Goal: Task Accomplishment & Management: Manage account settings

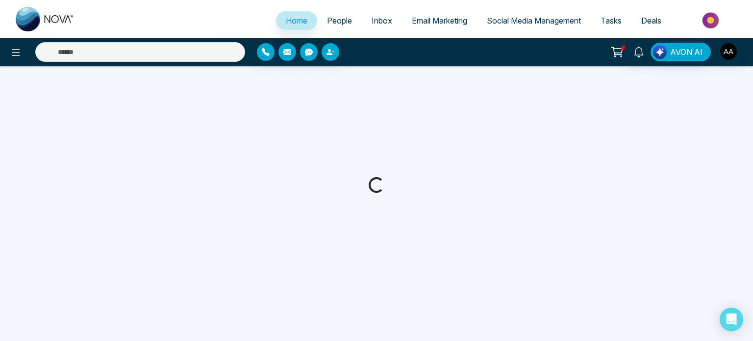
select select "*"
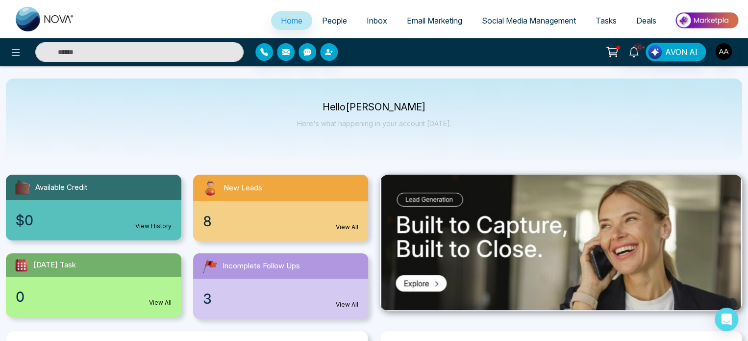
click at [212, 231] on span "8" at bounding box center [207, 221] width 9 height 21
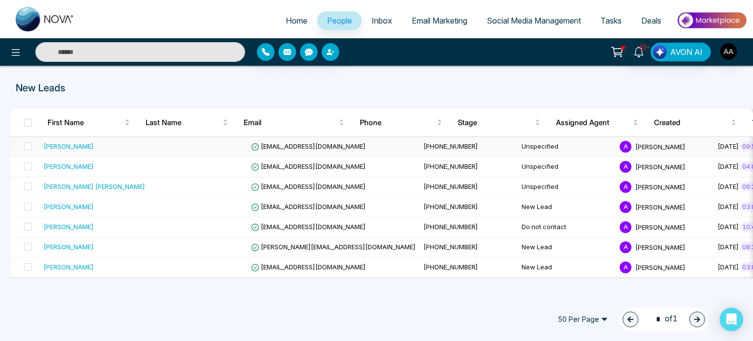
click at [157, 147] on td at bounding box center [198, 147] width 98 height 20
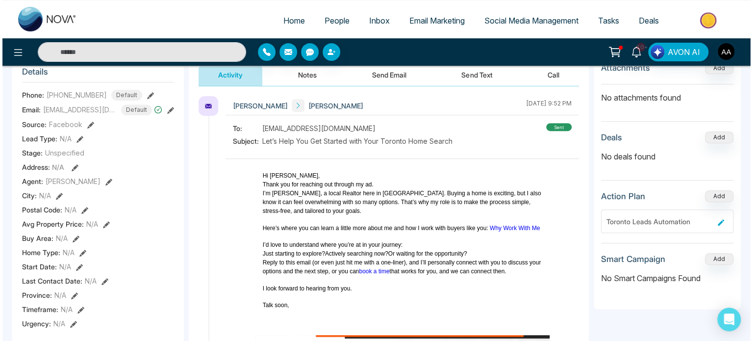
scroll to position [49, 0]
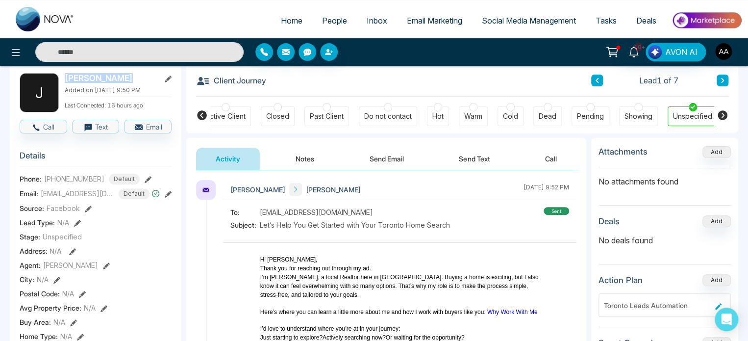
drag, startPoint x: 122, startPoint y: 79, endPoint x: 65, endPoint y: 82, distance: 57.4
click at [65, 82] on h2 "[PERSON_NAME]" at bounding box center [110, 78] width 91 height 10
copy h2 "[PERSON_NAME]"
click at [305, 159] on button "Notes" at bounding box center [305, 159] width 58 height 22
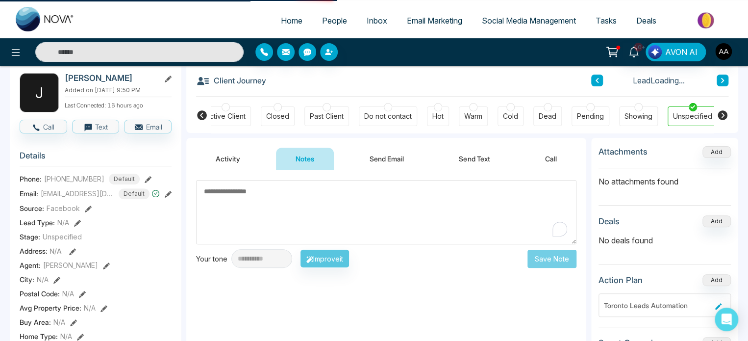
click at [297, 208] on textarea "To enrich screen reader interactions, please activate Accessibility in Grammarl…" at bounding box center [386, 212] width 380 height 64
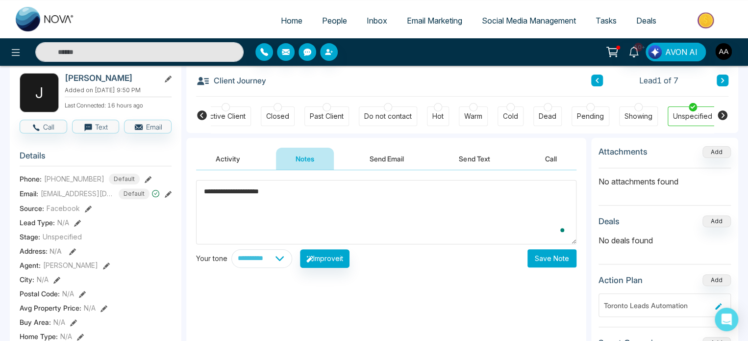
type textarea "**********"
click at [556, 260] on button "Save Note" at bounding box center [551, 258] width 49 height 18
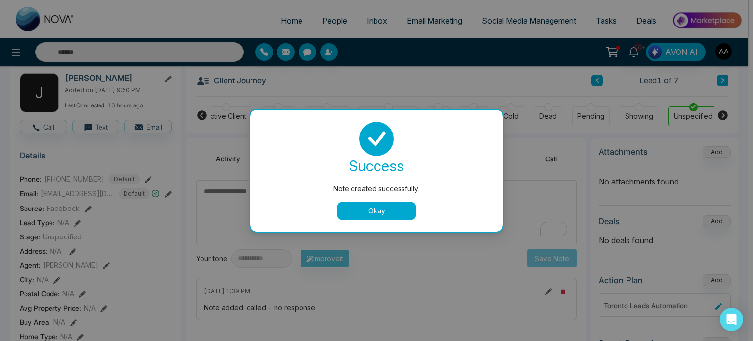
click at [199, 117] on div "Note created successfully. success Note created successfully. Okay" at bounding box center [376, 170] width 753 height 341
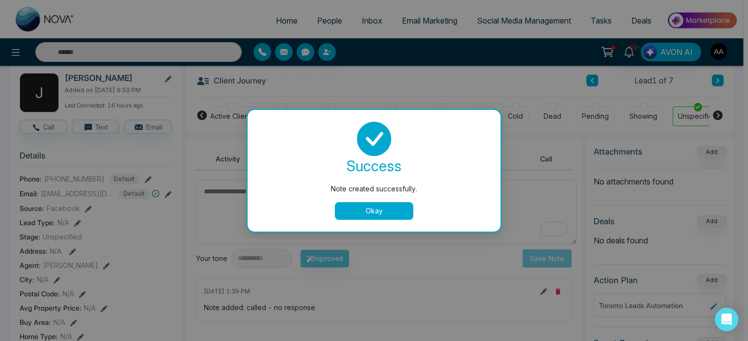
click at [199, 117] on icon at bounding box center [202, 115] width 10 height 10
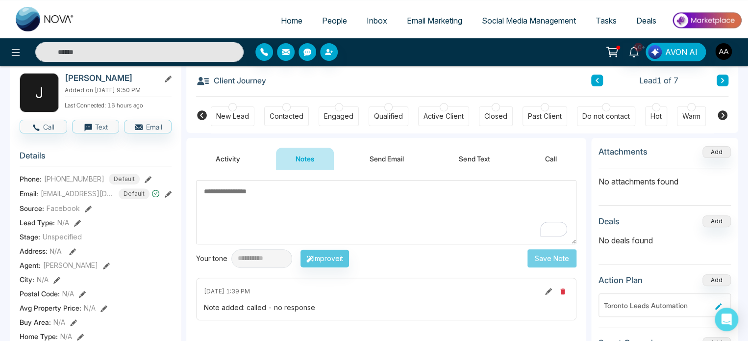
click at [224, 118] on div "New Lead" at bounding box center [232, 116] width 33 height 10
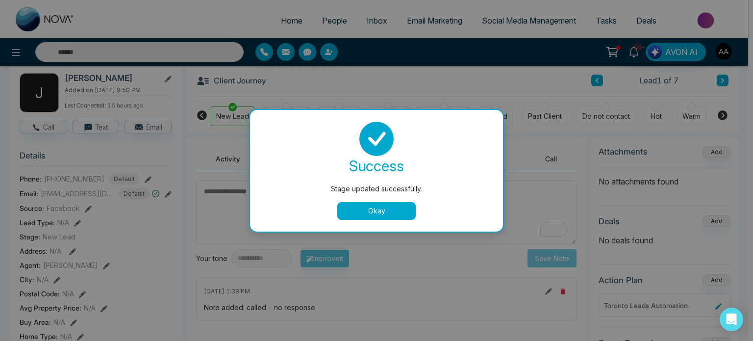
click at [364, 208] on button "Okay" at bounding box center [376, 211] width 78 height 18
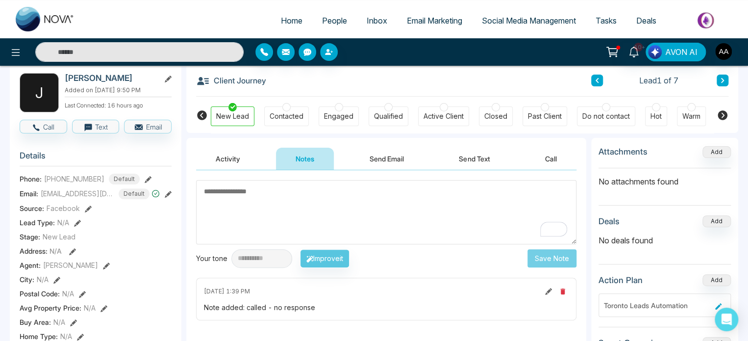
click at [331, 25] on span "People" at bounding box center [334, 21] width 25 height 10
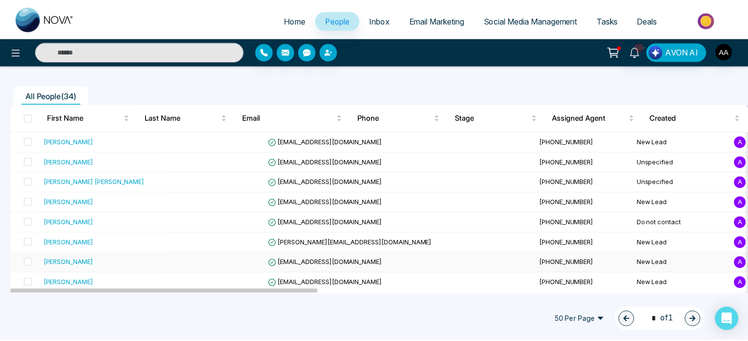
scroll to position [49, 0]
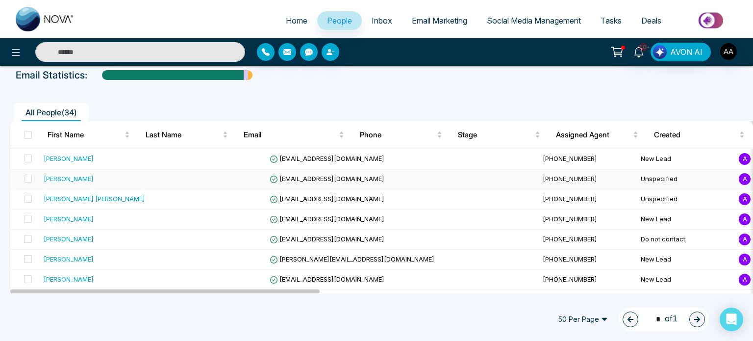
click at [135, 183] on div "[PERSON_NAME]" at bounding box center [104, 179] width 120 height 10
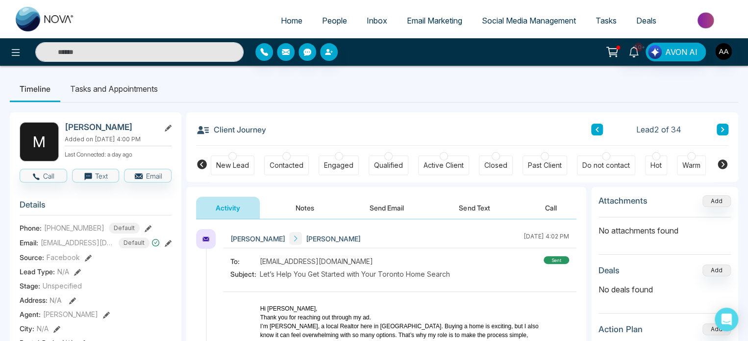
click at [297, 207] on button "Notes" at bounding box center [305, 208] width 58 height 22
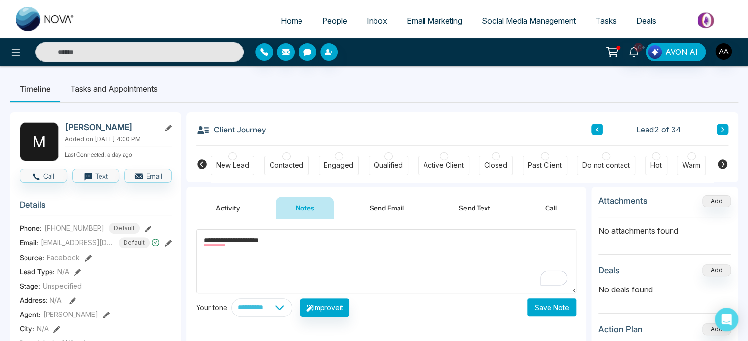
type textarea "**********"
click at [538, 313] on button "Save Note" at bounding box center [551, 307] width 49 height 18
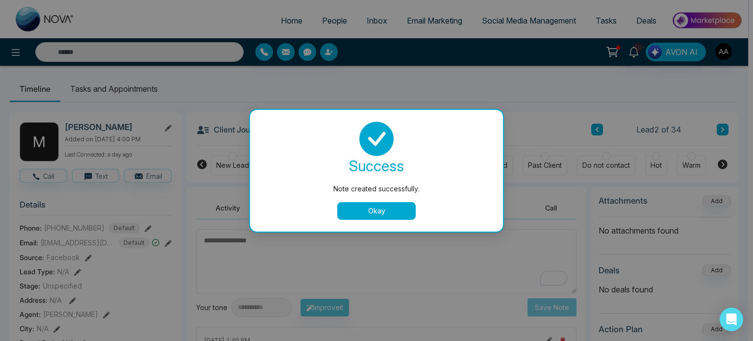
click at [376, 206] on button "Okay" at bounding box center [376, 211] width 78 height 18
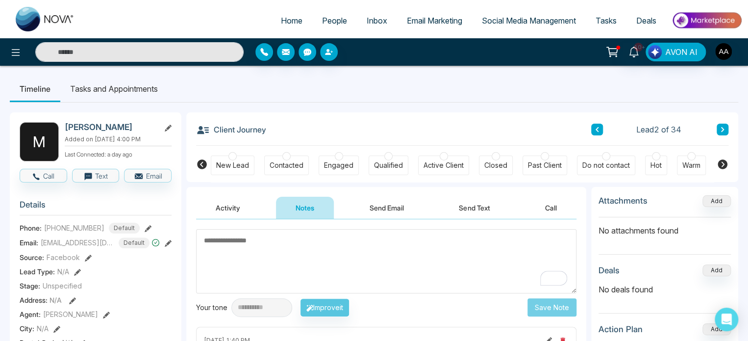
click at [235, 164] on div "New Lead" at bounding box center [232, 165] width 33 height 10
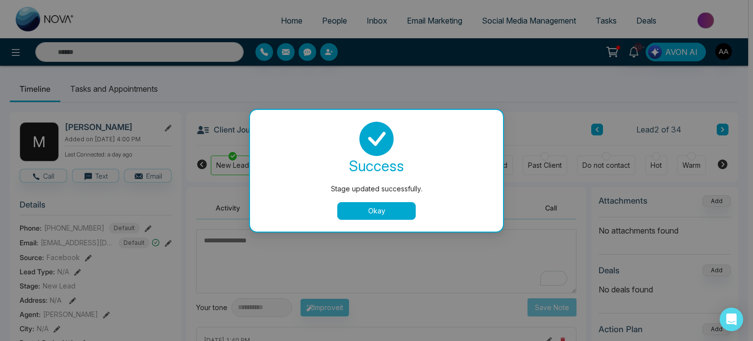
click at [379, 209] on button "Okay" at bounding box center [376, 211] width 78 height 18
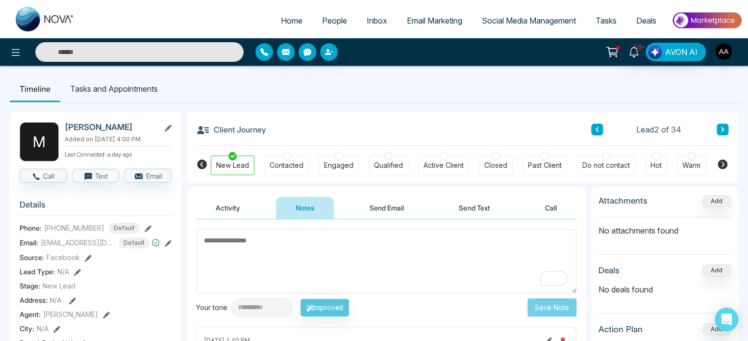
click at [233, 207] on button "Activity" at bounding box center [228, 208] width 64 height 22
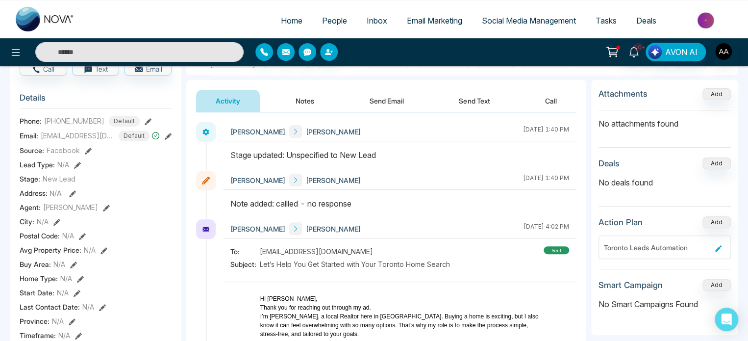
scroll to position [49, 0]
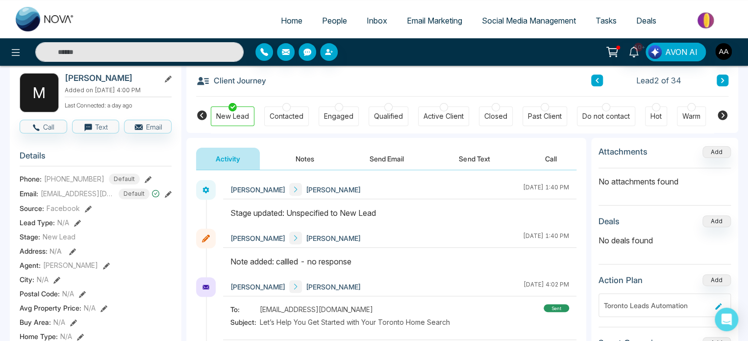
click at [332, 30] on link "People" at bounding box center [334, 20] width 45 height 19
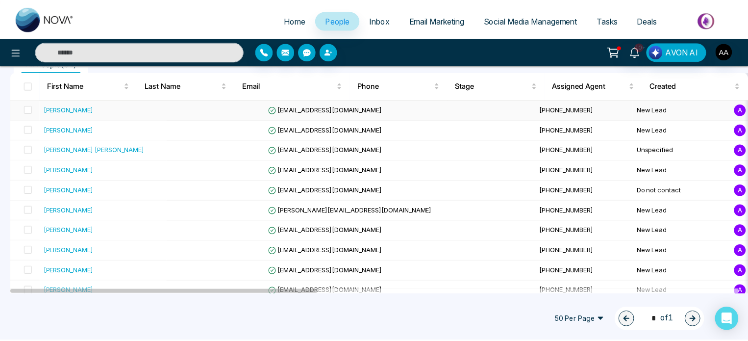
scroll to position [98, 0]
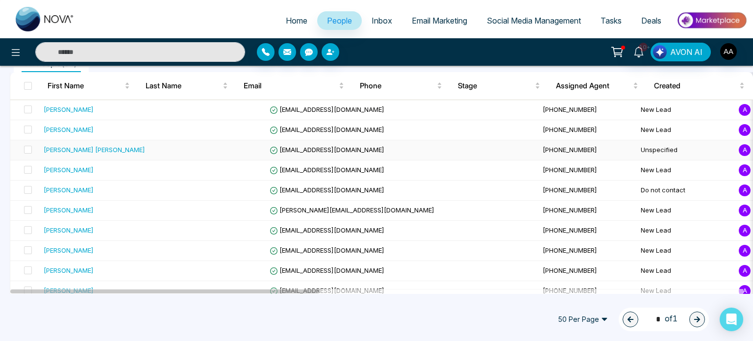
click at [127, 154] on div "[PERSON_NAME] [PERSON_NAME]" at bounding box center [104, 150] width 120 height 10
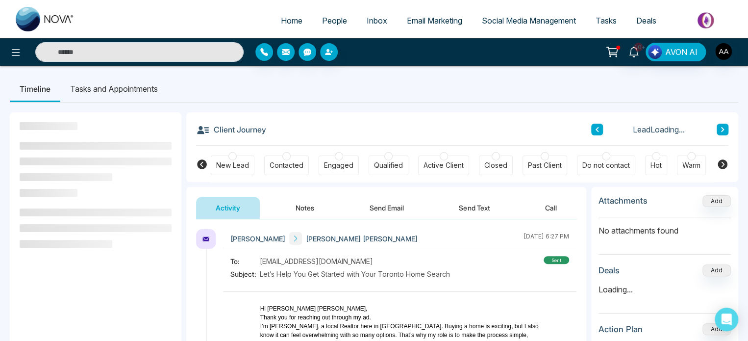
click at [238, 170] on div "New Lead" at bounding box center [232, 165] width 33 height 10
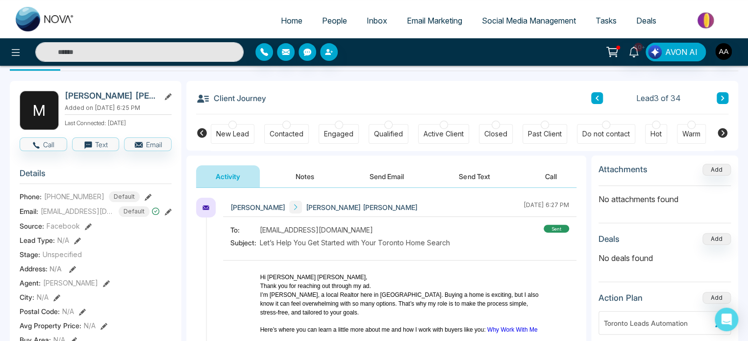
scroll to position [49, 0]
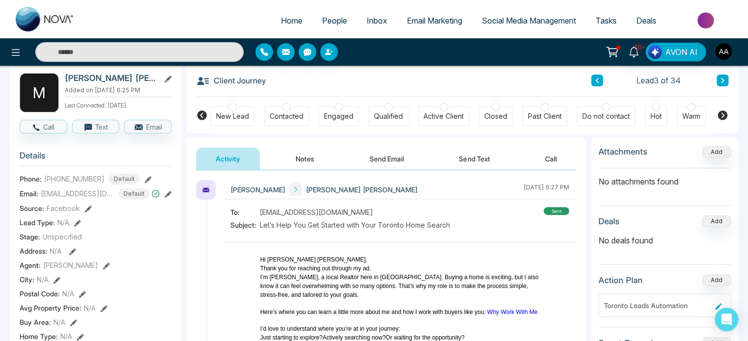
click at [297, 160] on button "Notes" at bounding box center [305, 159] width 58 height 22
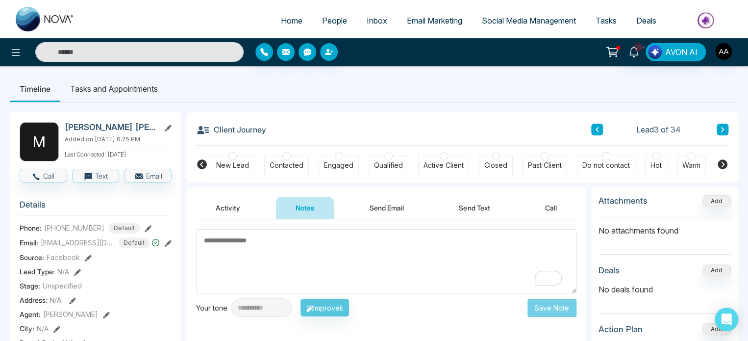
click at [260, 243] on textarea "To enrich screen reader interactions, please activate Accessibility in Grammarl…" at bounding box center [386, 261] width 380 height 64
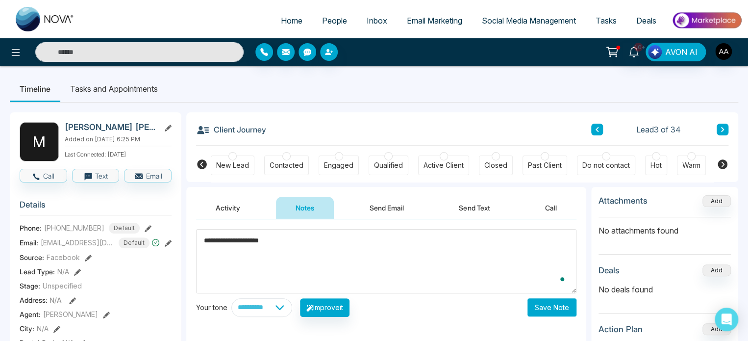
type textarea "**********"
click at [553, 310] on button "Save Note" at bounding box center [551, 307] width 49 height 18
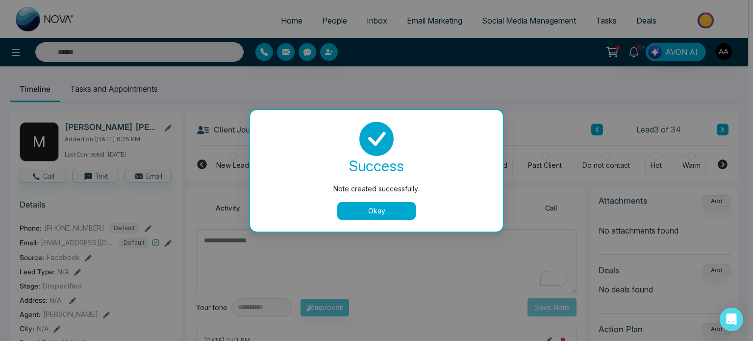
click at [377, 214] on button "Okay" at bounding box center [376, 211] width 78 height 18
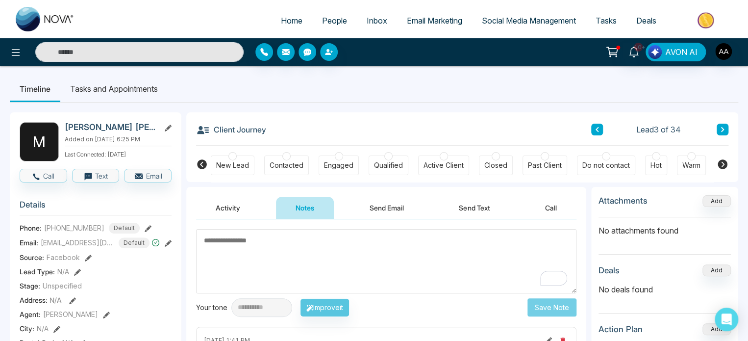
click at [235, 168] on div "New Lead" at bounding box center [232, 165] width 33 height 10
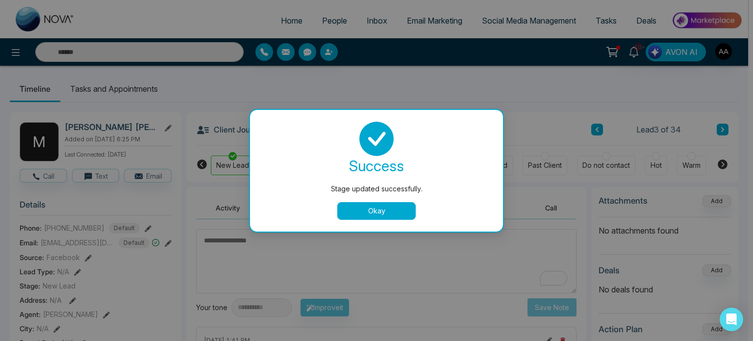
click at [355, 211] on button "Okay" at bounding box center [376, 211] width 78 height 18
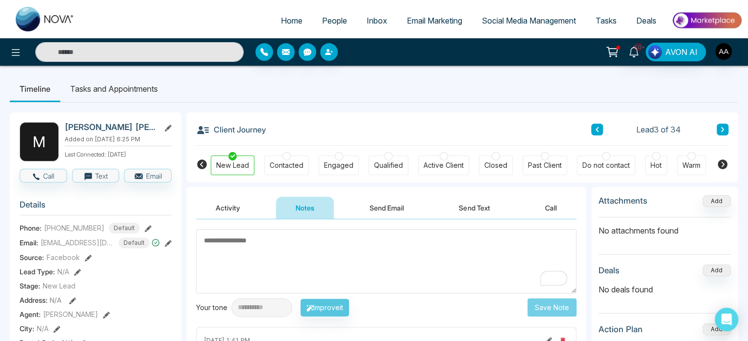
click at [323, 25] on span "People" at bounding box center [334, 21] width 25 height 10
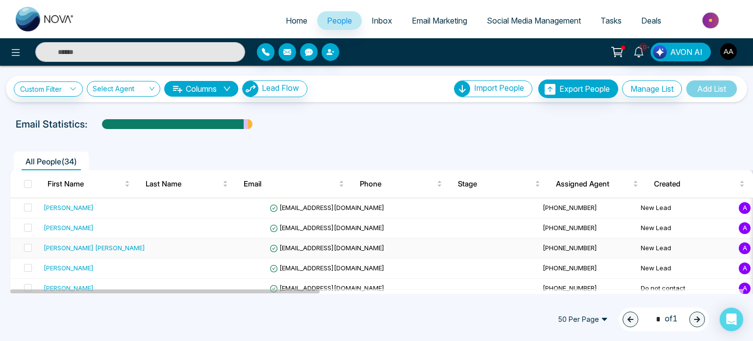
click at [91, 252] on div "[PERSON_NAME] [PERSON_NAME]" at bounding box center [94, 248] width 101 height 10
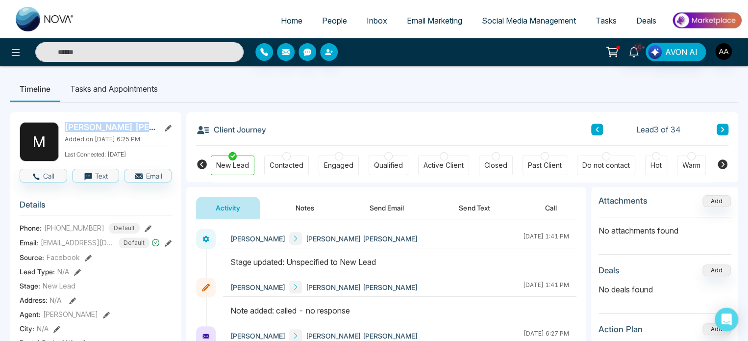
drag, startPoint x: 67, startPoint y: 129, endPoint x: 159, endPoint y: 131, distance: 92.2
click at [159, 131] on div "[PERSON_NAME] [PERSON_NAME]" at bounding box center [118, 127] width 107 height 10
copy h2 "[PERSON_NAME] [PERSON_NAME]"
click at [111, 132] on h2 "[PERSON_NAME] [PERSON_NAME]" at bounding box center [110, 127] width 91 height 10
click at [165, 131] on icon at bounding box center [168, 127] width 7 height 7
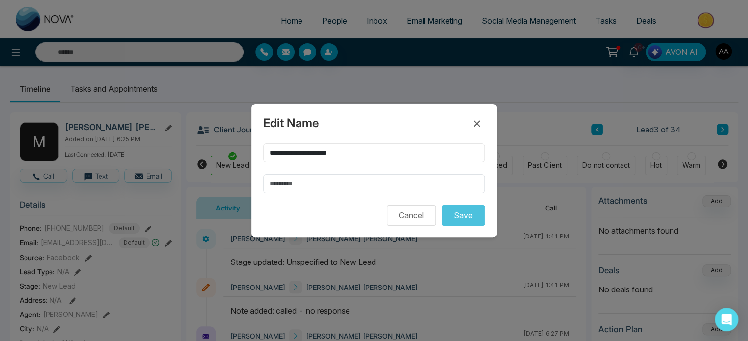
drag, startPoint x: 335, startPoint y: 146, endPoint x: 390, endPoint y: 148, distance: 55.4
click at [390, 148] on input "**********" at bounding box center [374, 152] width 222 height 19
click at [476, 118] on icon at bounding box center [477, 124] width 12 height 12
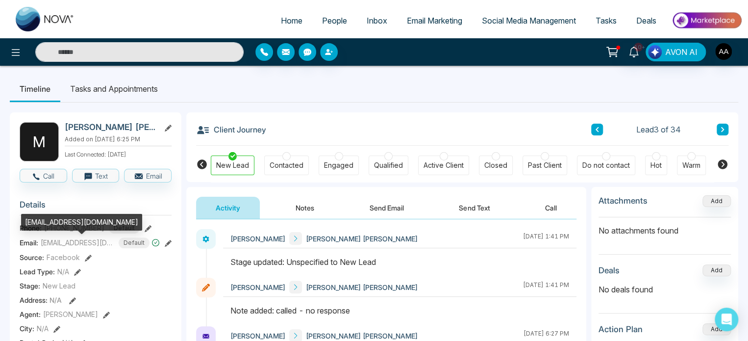
click at [69, 248] on span "[EMAIL_ADDRESS][DOMAIN_NAME]" at bounding box center [78, 242] width 74 height 10
click at [69, 247] on span "[EMAIL_ADDRESS][DOMAIN_NAME]" at bounding box center [78, 242] width 74 height 10
click at [98, 222] on div "[EMAIL_ADDRESS][DOMAIN_NAME]" at bounding box center [81, 222] width 121 height 17
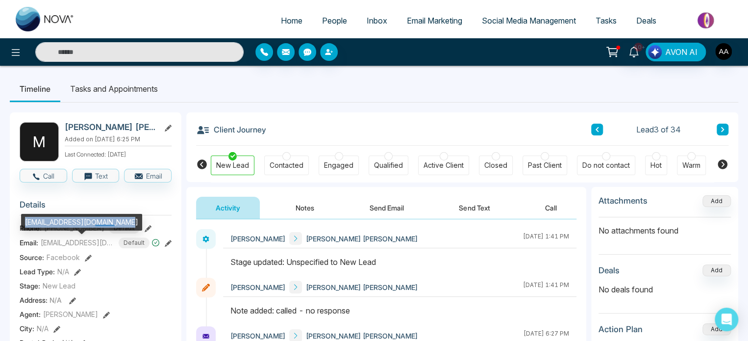
click at [98, 222] on div "[EMAIL_ADDRESS][DOMAIN_NAME]" at bounding box center [81, 222] width 121 height 17
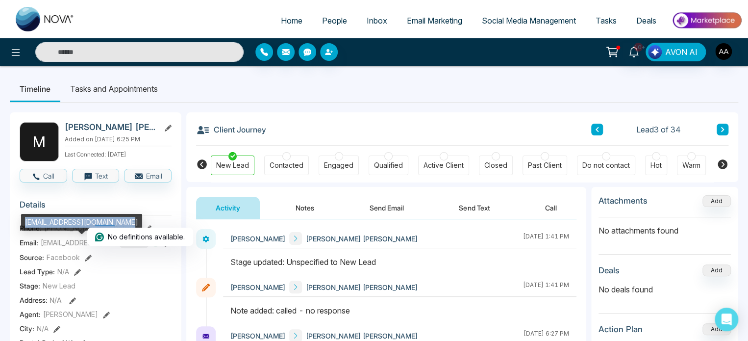
copy div "[EMAIL_ADDRESS][DOMAIN_NAME]"
click at [74, 233] on span "[PHONE_NUMBER]" at bounding box center [74, 228] width 60 height 10
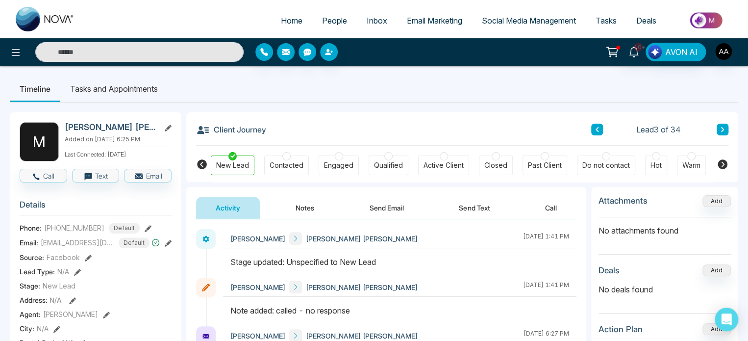
click at [78, 227] on span "[PHONE_NUMBER]" at bounding box center [74, 228] width 60 height 10
copy span "[PHONE_NUMBER]"
click at [723, 169] on icon at bounding box center [723, 164] width 10 height 10
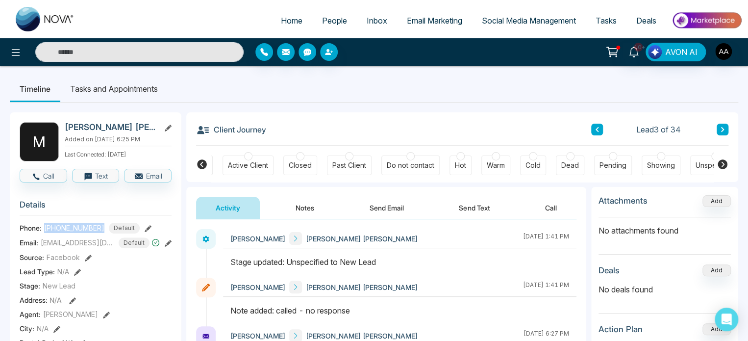
click at [723, 169] on icon at bounding box center [723, 164] width 10 height 10
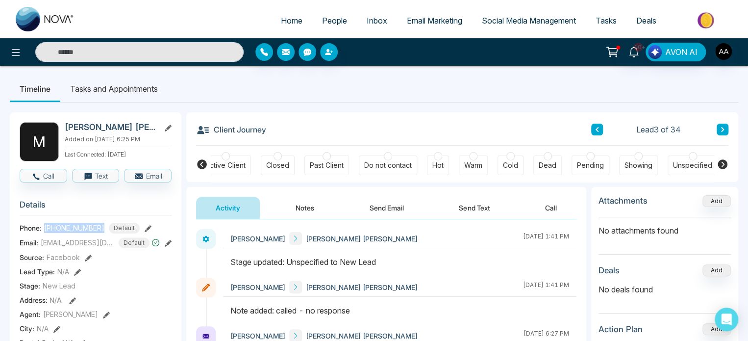
click at [199, 163] on icon at bounding box center [202, 164] width 12 height 12
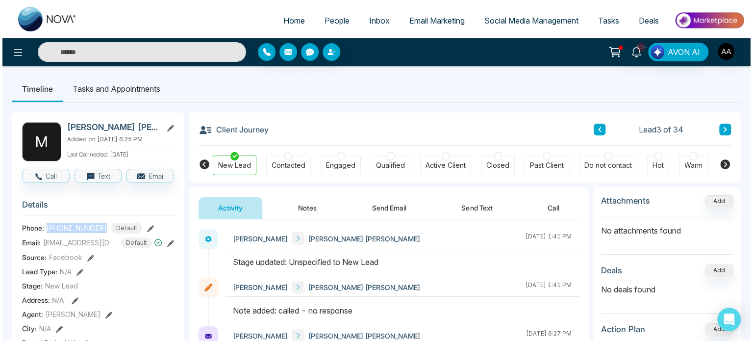
scroll to position [0, 0]
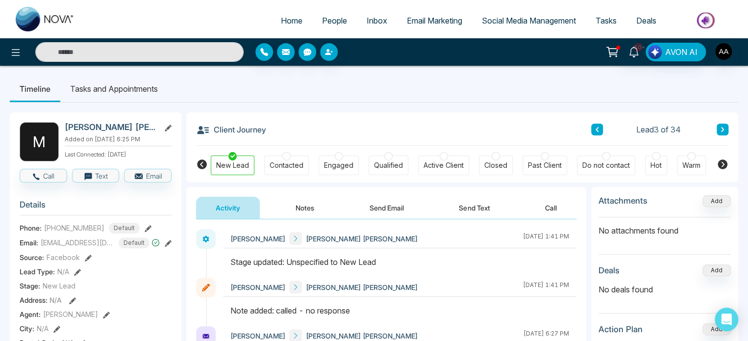
click at [337, 163] on div "Engaged" at bounding box center [338, 165] width 29 height 10
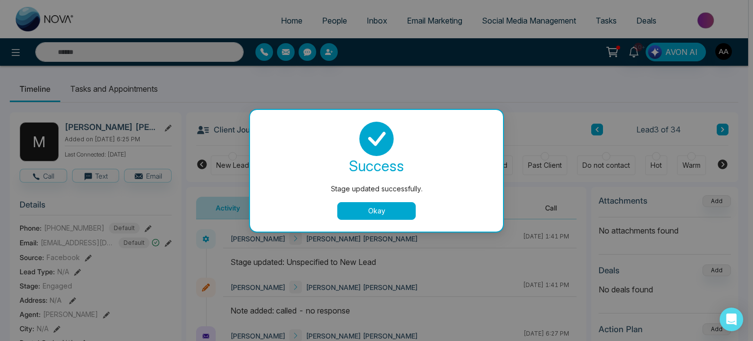
click at [370, 213] on button "Okay" at bounding box center [376, 211] width 78 height 18
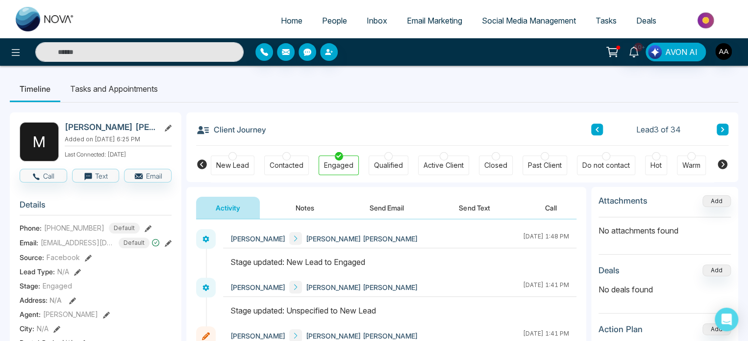
click at [325, 25] on span "People" at bounding box center [334, 21] width 25 height 10
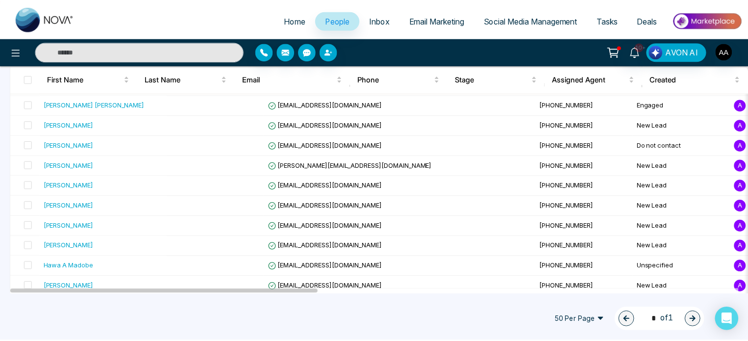
scroll to position [98, 0]
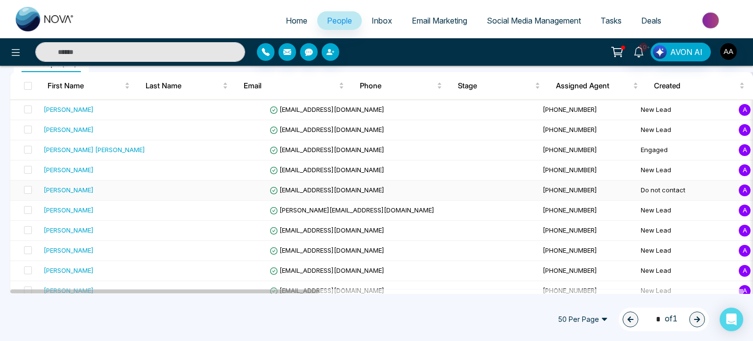
click at [79, 195] on div "[PERSON_NAME]" at bounding box center [69, 190] width 50 height 10
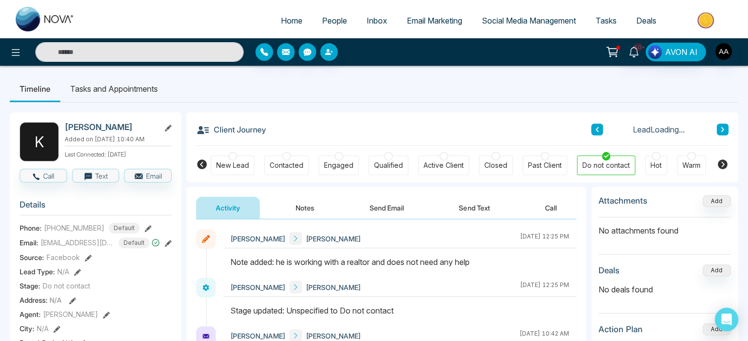
scroll to position [49, 0]
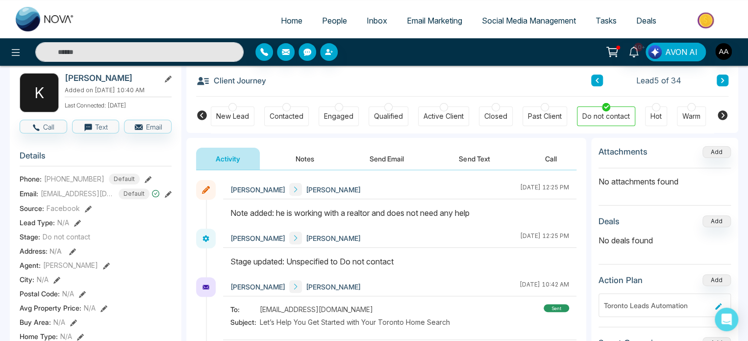
drag, startPoint x: 330, startPoint y: 221, endPoint x: 535, endPoint y: 220, distance: 204.9
click at [535, 219] on div "Note added: he is working with a realtor and does not need any help" at bounding box center [399, 213] width 339 height 12
click at [548, 219] on div "Note added: he is working with a realtor and does not need any help" at bounding box center [399, 213] width 339 height 12
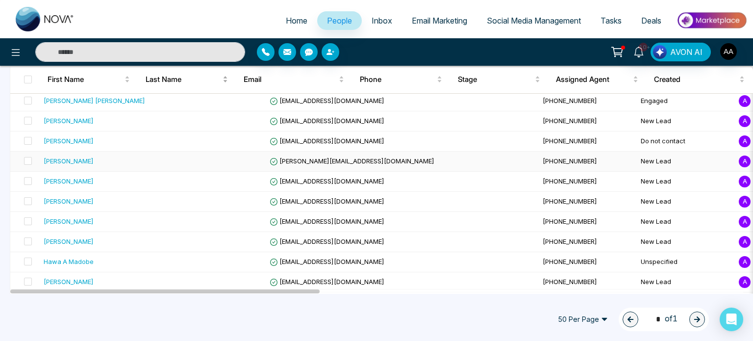
scroll to position [196, 0]
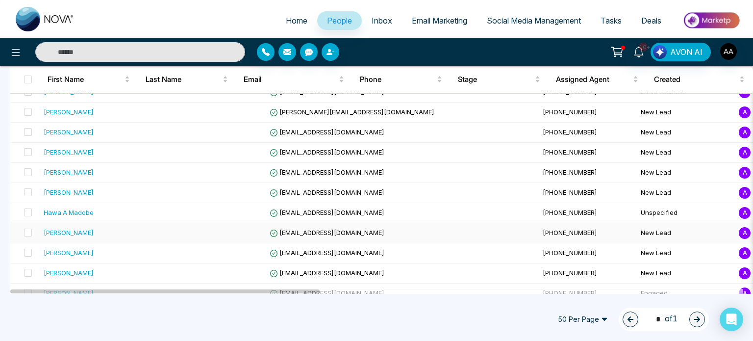
click at [75, 237] on div "[PERSON_NAME]" at bounding box center [69, 232] width 50 height 10
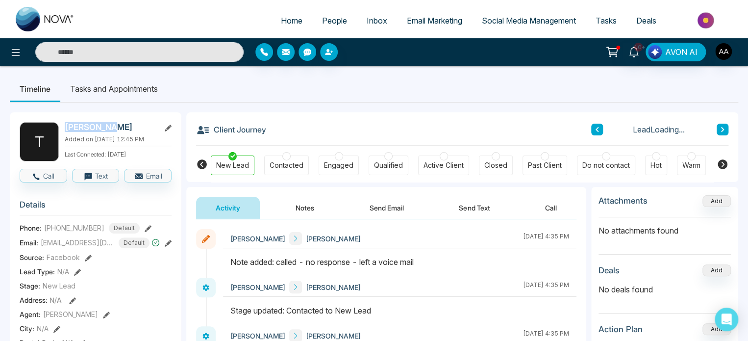
drag, startPoint x: 118, startPoint y: 129, endPoint x: 65, endPoint y: 124, distance: 52.7
copy h2 "[PERSON_NAME]"
click at [322, 23] on span "People" at bounding box center [334, 21] width 25 height 10
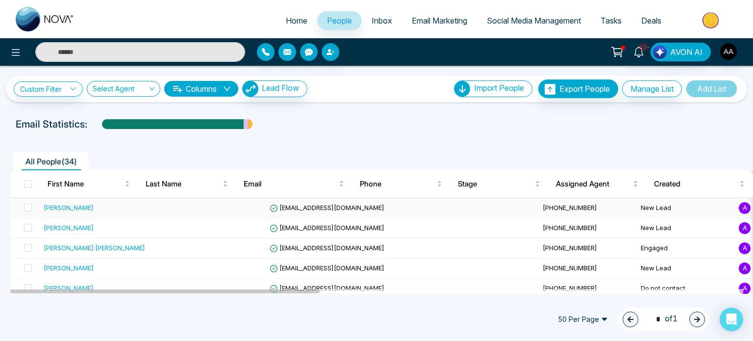
click at [80, 212] on div "[PERSON_NAME]" at bounding box center [69, 207] width 50 height 10
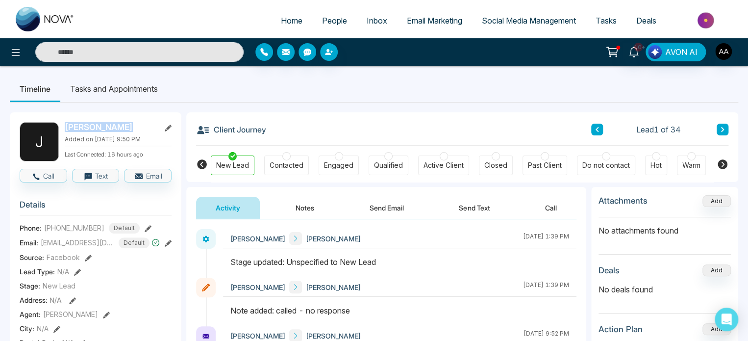
drag, startPoint x: 128, startPoint y: 127, endPoint x: 54, endPoint y: 127, distance: 73.5
click at [54, 127] on div "J [PERSON_NAME] Added on [DATE] 9:50 PM Last Connected: 16 hours ago" at bounding box center [96, 141] width 152 height 39
copy div "[PERSON_NAME]"
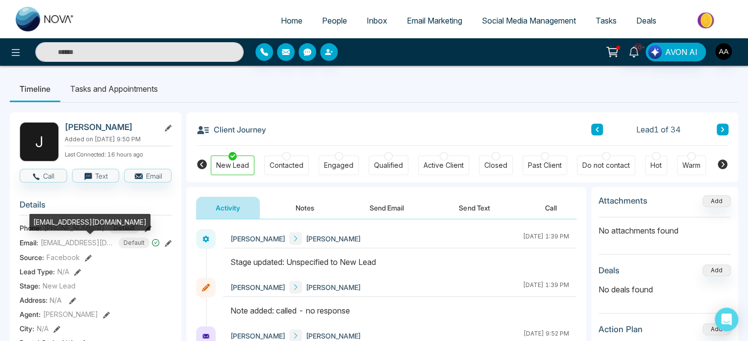
click at [65, 242] on span "[EMAIL_ADDRESS][DOMAIN_NAME]" at bounding box center [78, 242] width 74 height 10
click at [94, 224] on div "[EMAIL_ADDRESS][DOMAIN_NAME]" at bounding box center [89, 222] width 121 height 17
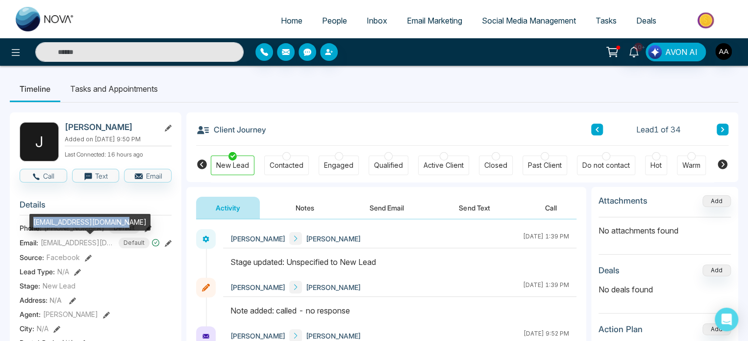
click at [94, 224] on div "[EMAIL_ADDRESS][DOMAIN_NAME]" at bounding box center [89, 222] width 121 height 17
copy div "[EMAIL_ADDRESS][DOMAIN_NAME]"
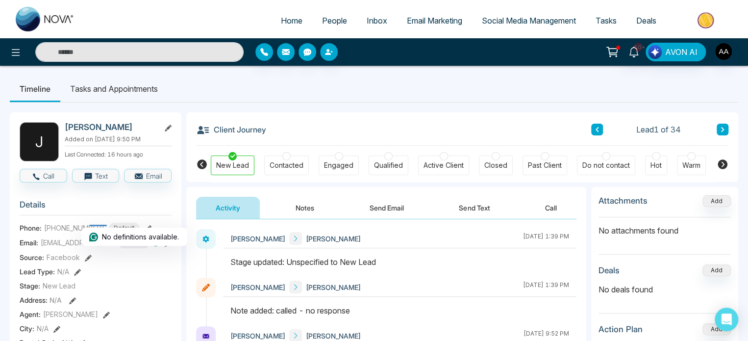
click at [55, 231] on span "[PHONE_NUMBER]" at bounding box center [74, 228] width 60 height 10
click at [52, 227] on span "[PHONE_NUMBER]" at bounding box center [74, 228] width 60 height 10
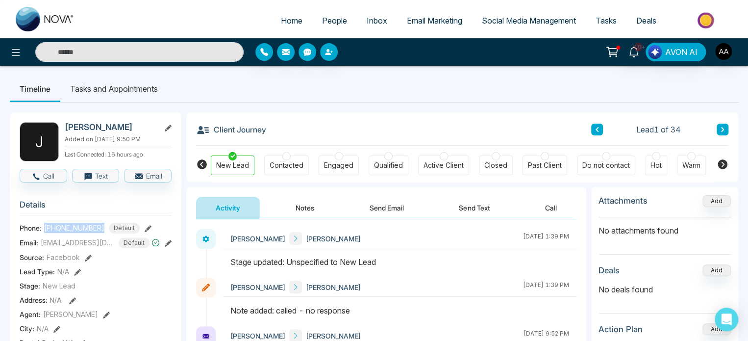
click at [52, 227] on span "[PHONE_NUMBER]" at bounding box center [74, 228] width 60 height 10
drag, startPoint x: 53, startPoint y: 228, endPoint x: 107, endPoint y: 229, distance: 54.4
click at [107, 229] on div "[PHONE_NUMBER] Default" at bounding box center [92, 228] width 96 height 11
copy span "6476958108"
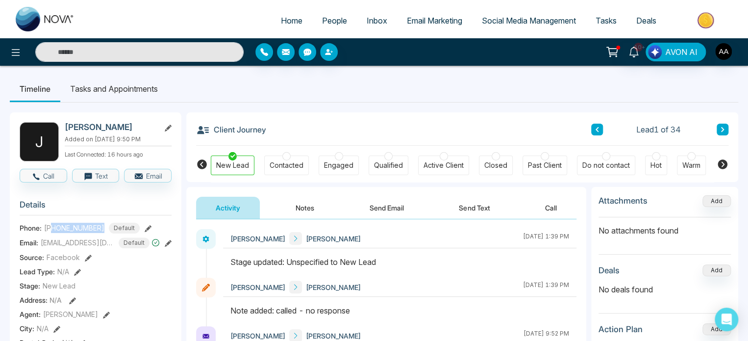
click at [336, 168] on div "Engaged" at bounding box center [338, 165] width 29 height 10
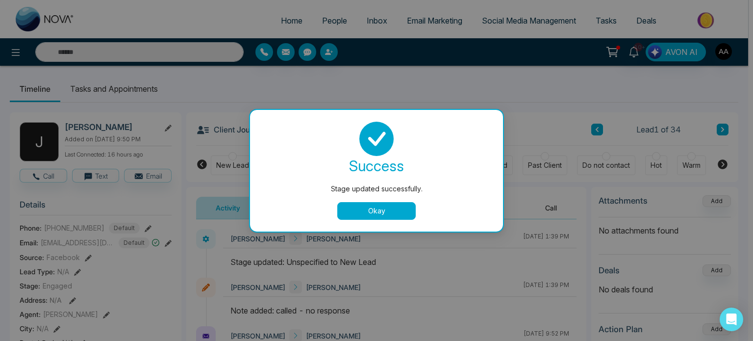
click at [371, 218] on button "Okay" at bounding box center [376, 211] width 78 height 18
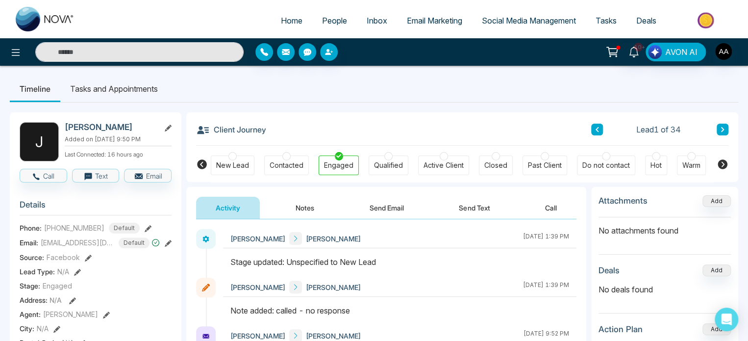
click at [323, 23] on span "People" at bounding box center [334, 21] width 25 height 10
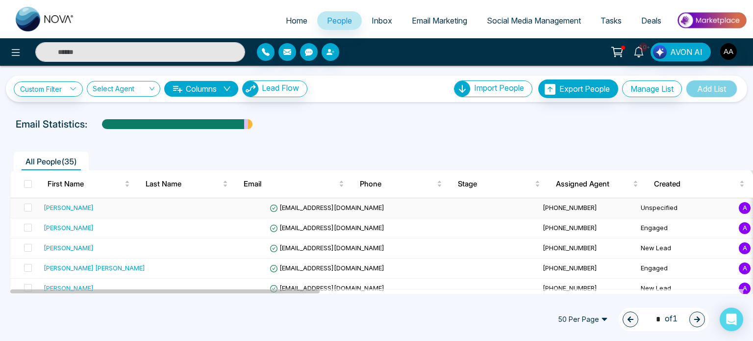
click at [87, 212] on div "Neeraj Mehtta" at bounding box center [69, 207] width 50 height 10
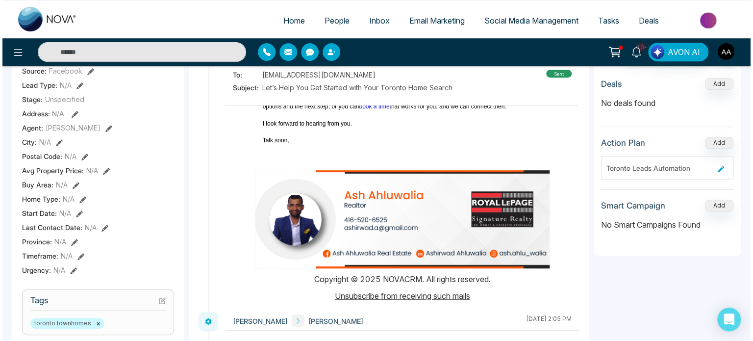
scroll to position [294, 0]
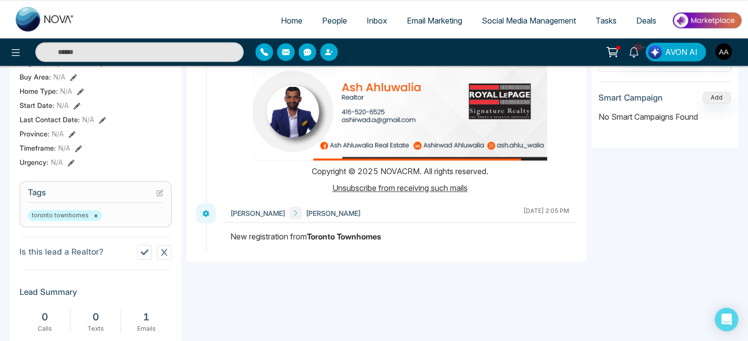
click at [143, 254] on icon at bounding box center [145, 252] width 8 height 6
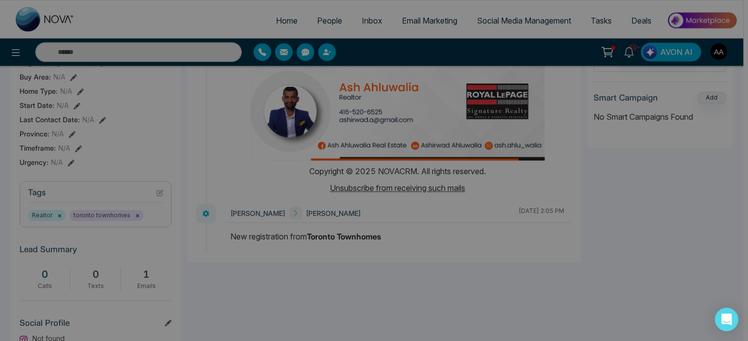
scroll to position [0, 218]
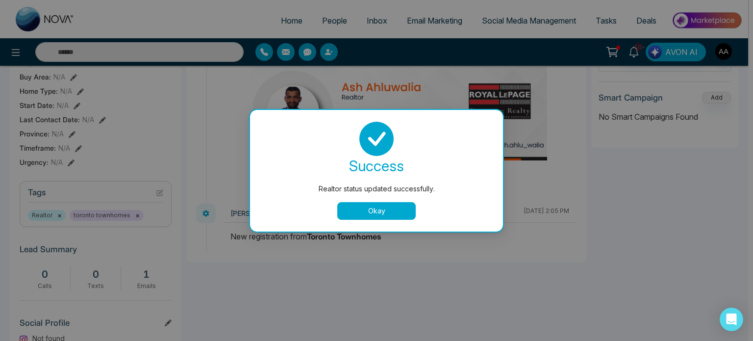
click at [359, 215] on button "Okay" at bounding box center [376, 211] width 78 height 18
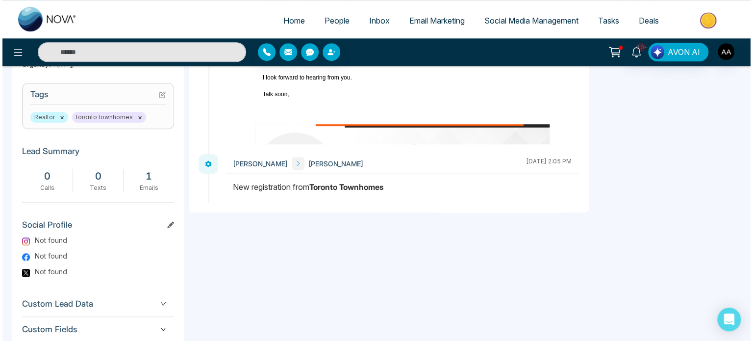
scroll to position [455, 0]
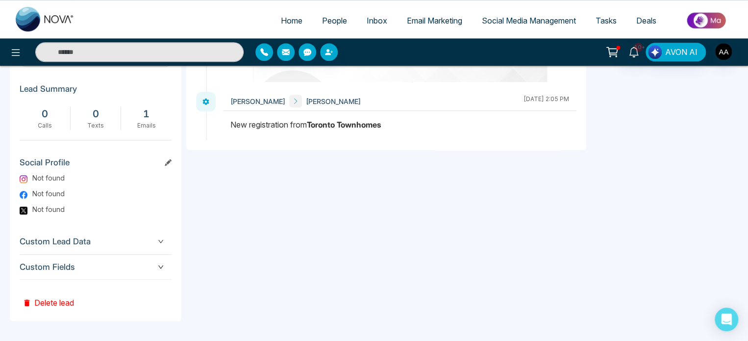
click at [57, 304] on button "Delete lead" at bounding box center [48, 295] width 57 height 32
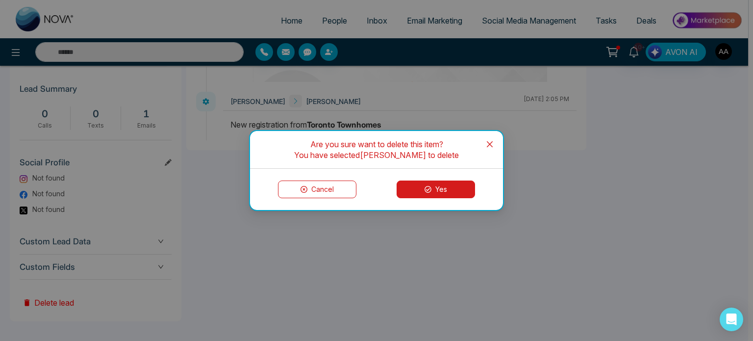
click at [450, 189] on button "Yes" at bounding box center [436, 189] width 78 height 18
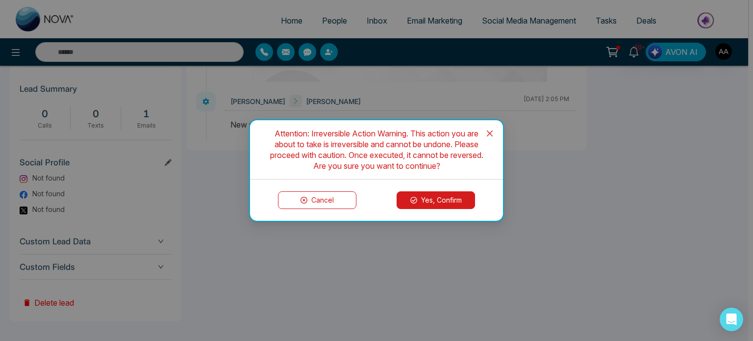
click at [423, 201] on button "Yes, Confirm" at bounding box center [436, 200] width 78 height 18
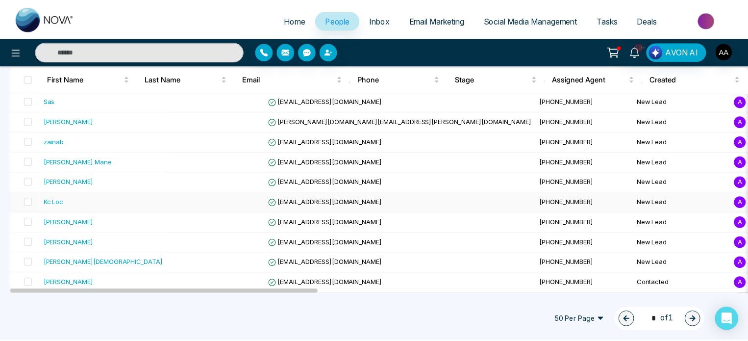
scroll to position [597, 0]
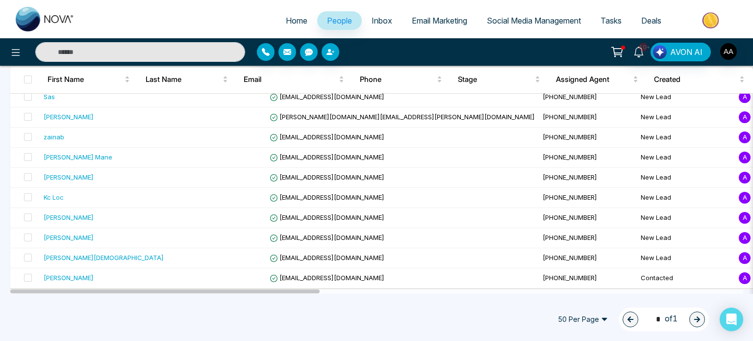
click at [131, 52] on input "text" at bounding box center [140, 52] width 210 height 20
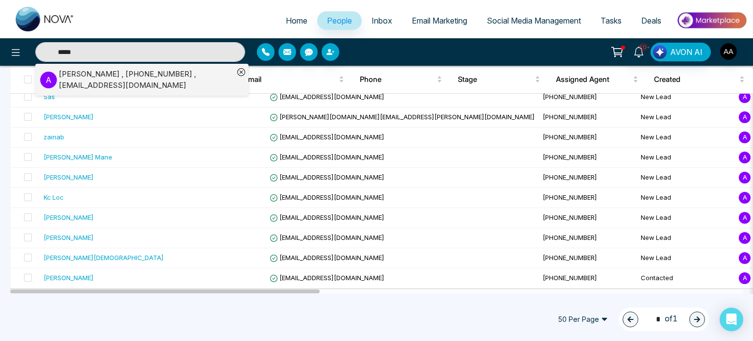
type input "*****"
click at [122, 81] on div "Aicha Bah , +16477725144 , aichabah543@gmail.com" at bounding box center [146, 80] width 175 height 22
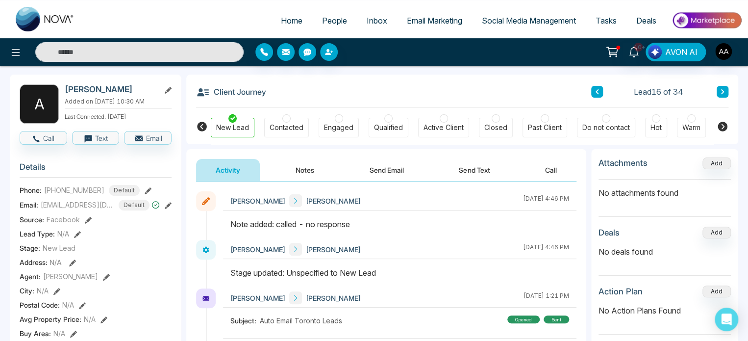
scroll to position [98, 0]
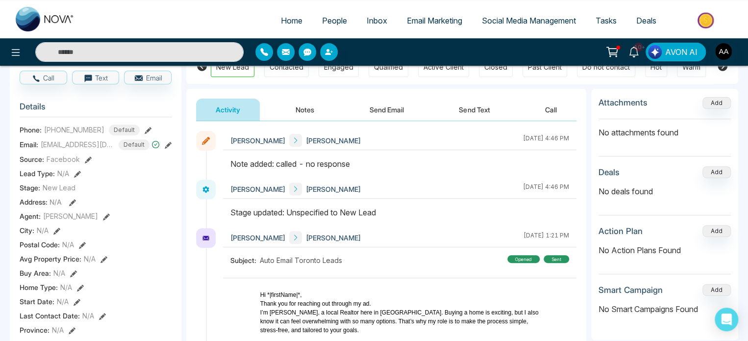
click at [299, 105] on button "Notes" at bounding box center [305, 110] width 58 height 22
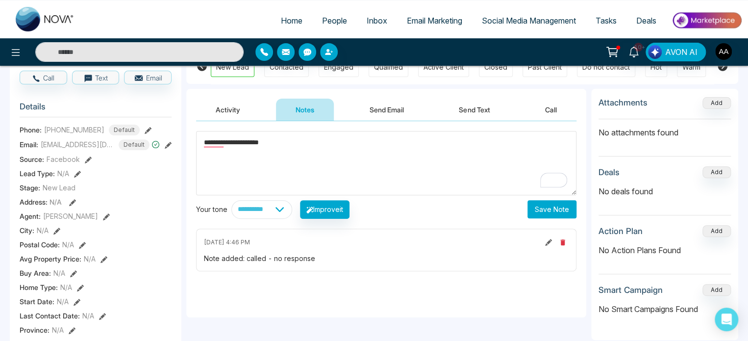
type textarea "**********"
click at [537, 213] on button "Save Note" at bounding box center [551, 209] width 49 height 18
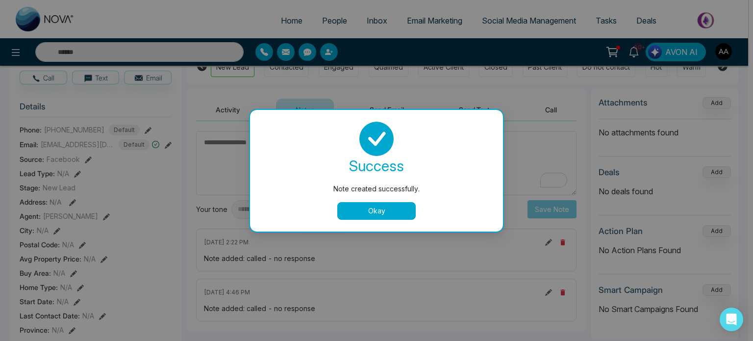
click at [367, 206] on button "Okay" at bounding box center [376, 211] width 78 height 18
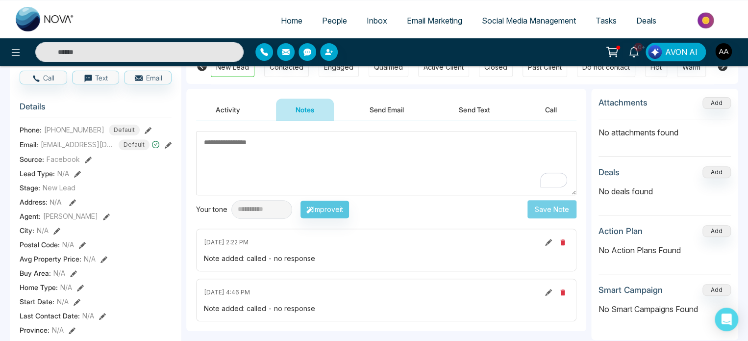
click at [329, 22] on span "People" at bounding box center [334, 21] width 25 height 10
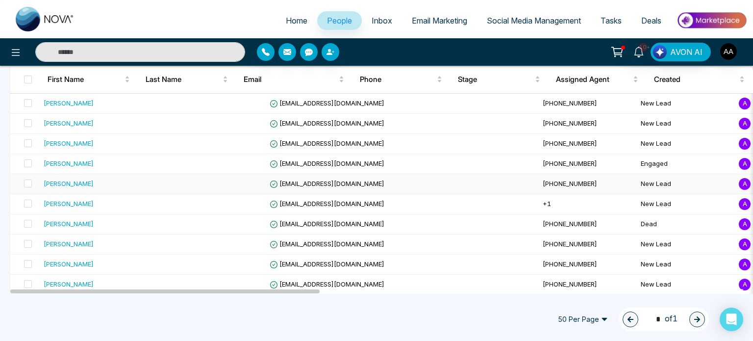
scroll to position [343, 0]
